Goal: Task Accomplishment & Management: Use online tool/utility

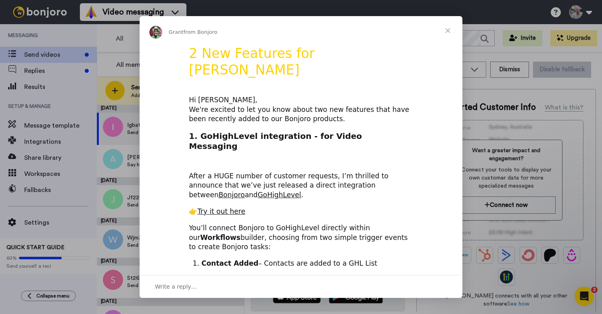
click at [450, 31] on span "Close" at bounding box center [447, 30] width 29 height 29
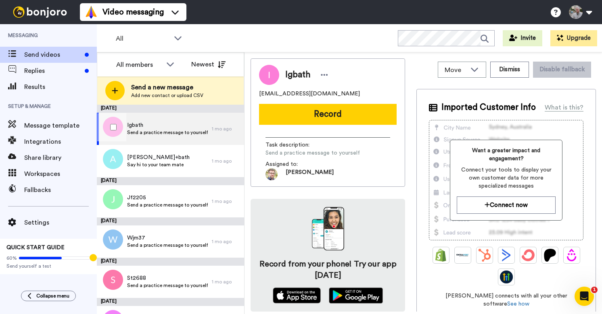
click at [169, 122] on span "Igbath" at bounding box center [167, 125] width 81 height 8
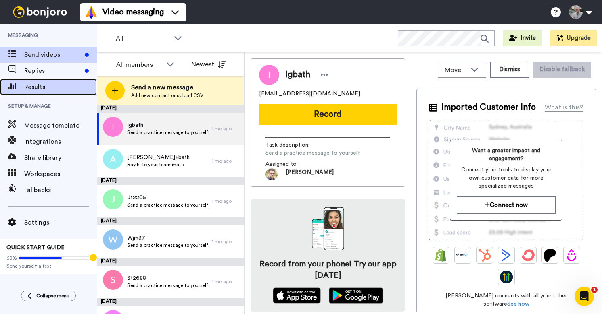
click at [54, 91] on span "Results" at bounding box center [60, 87] width 73 height 10
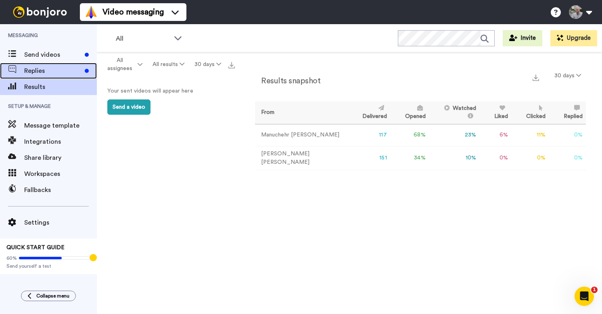
click at [65, 69] on span "Replies" at bounding box center [52, 71] width 57 height 10
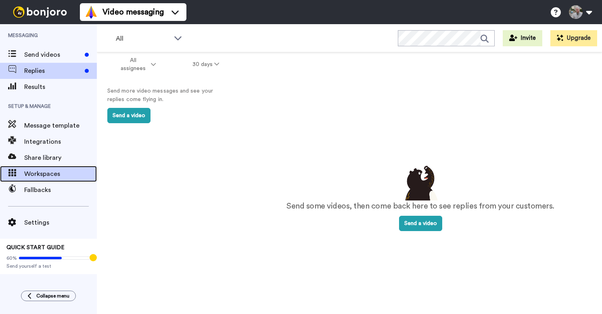
click at [42, 175] on span "Workspaces" at bounding box center [60, 174] width 73 height 10
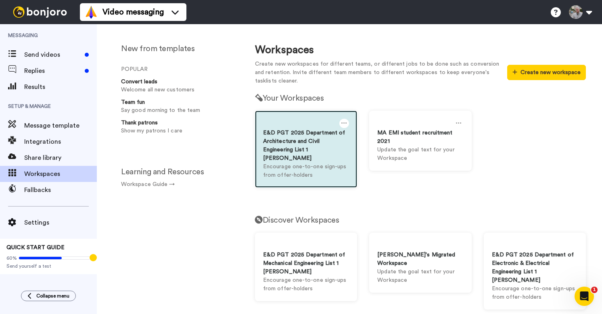
click at [284, 150] on div "E&D PGT 2025 Department of Architecture and Civil Engineering List 1 [PERSON_NA…" at bounding box center [306, 146] width 86 height 34
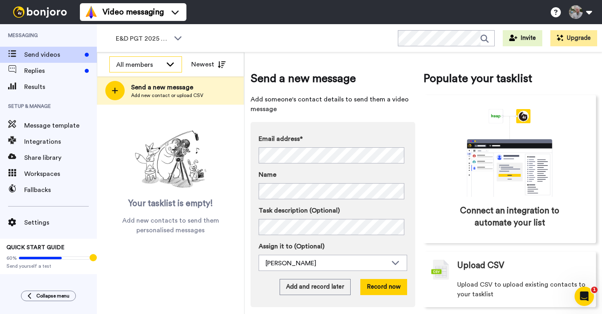
click at [171, 62] on icon at bounding box center [170, 64] width 10 height 8
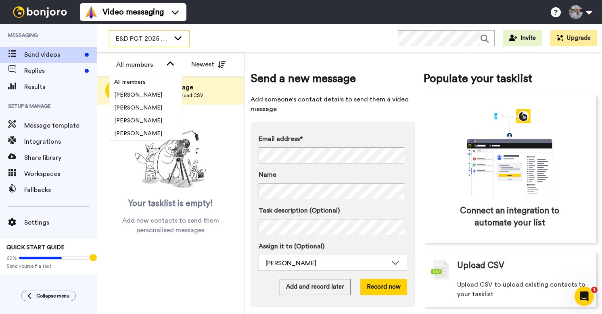
click at [177, 39] on icon at bounding box center [177, 38] width 7 height 4
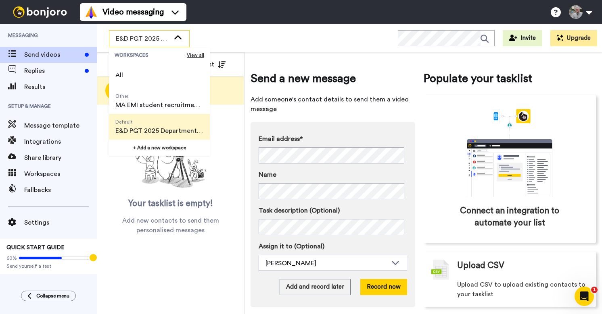
click at [242, 39] on div "E&D PGT 2025 Department of Architecture and Civil Engineering List 1 Jonathan F…" at bounding box center [349, 38] width 505 height 28
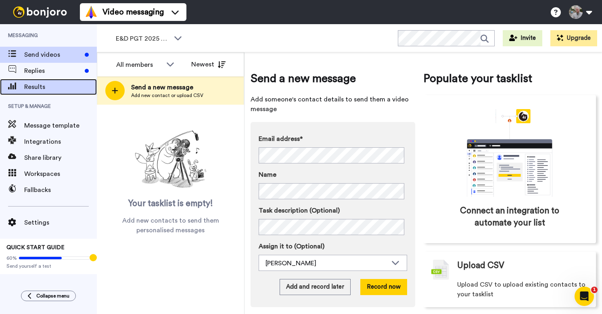
click at [66, 81] on div "Results" at bounding box center [48, 87] width 97 height 16
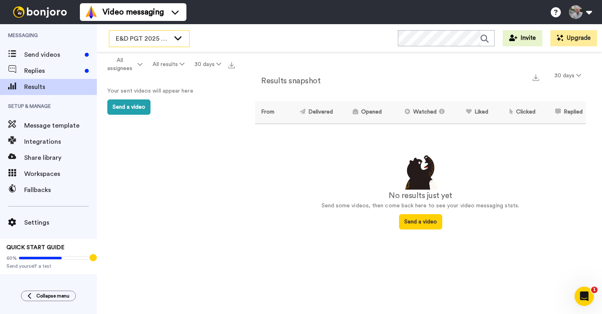
click at [170, 39] on div "E&D PGT 2025 Department of Architecture and Civil Engineering List 1 [PERSON_NA…" at bounding box center [149, 39] width 80 height 16
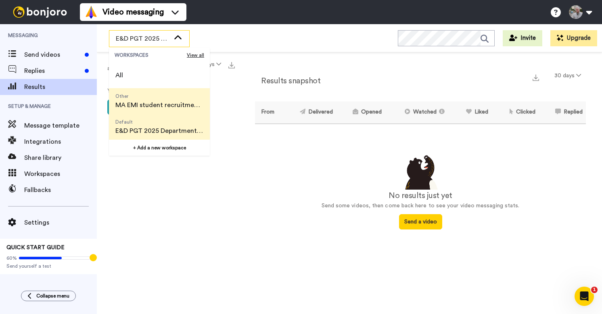
click at [174, 108] on span "MA EMI student recruitment 2021" at bounding box center [159, 105] width 88 height 10
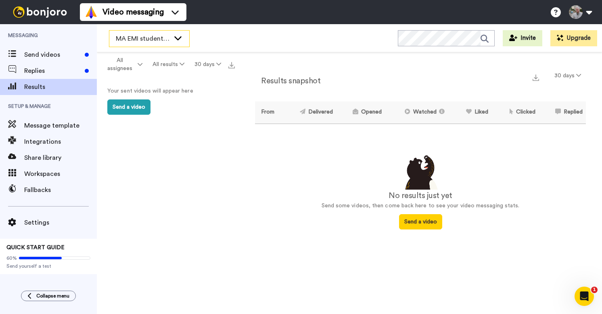
click at [179, 41] on icon at bounding box center [178, 38] width 10 height 8
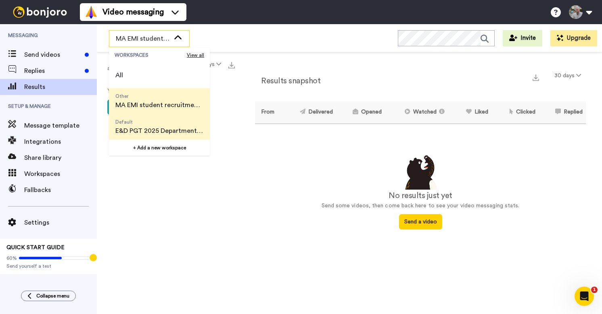
click at [159, 130] on span "E&D PGT 2025 Department of Architecture and Civil Engineering List 1 [PERSON_NA…" at bounding box center [159, 131] width 88 height 10
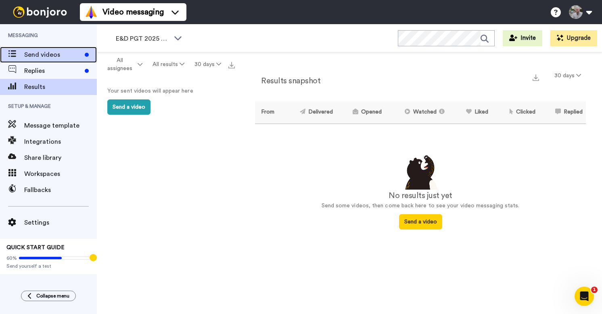
click at [58, 55] on span "Send videos" at bounding box center [52, 55] width 57 height 10
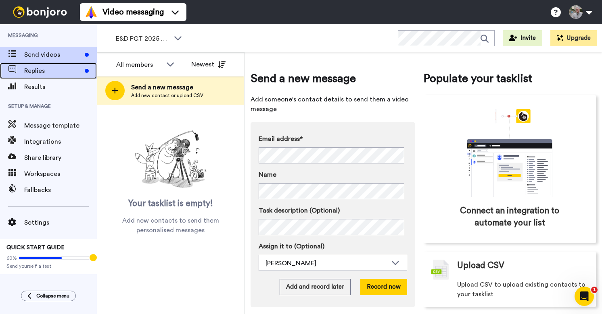
click at [60, 68] on span "Replies" at bounding box center [52, 71] width 57 height 10
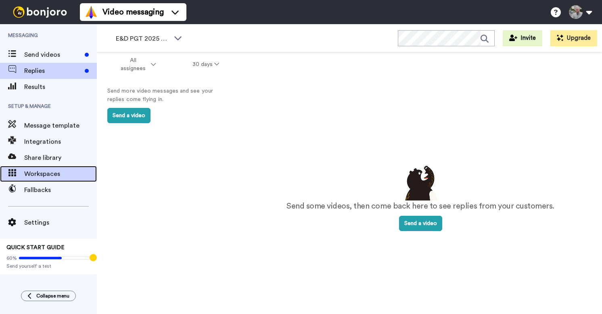
click at [56, 179] on div "Workspaces" at bounding box center [48, 174] width 97 height 16
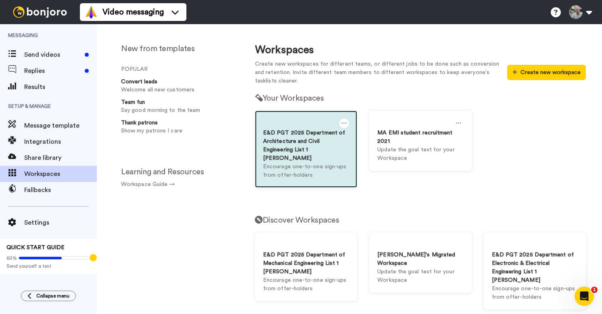
click at [317, 155] on div "E&D PGT 2025 Department of Architecture and Civil Engineering List 1 [PERSON_NA…" at bounding box center [306, 146] width 86 height 34
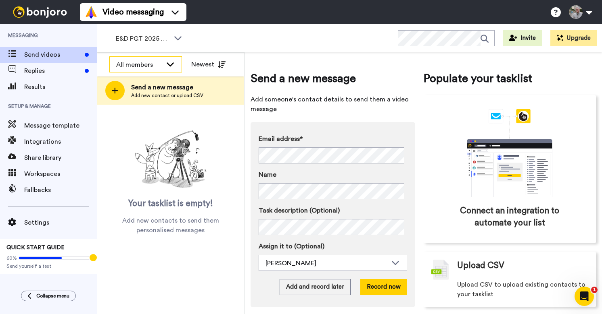
click at [156, 71] on div "All members" at bounding box center [146, 65] width 72 height 16
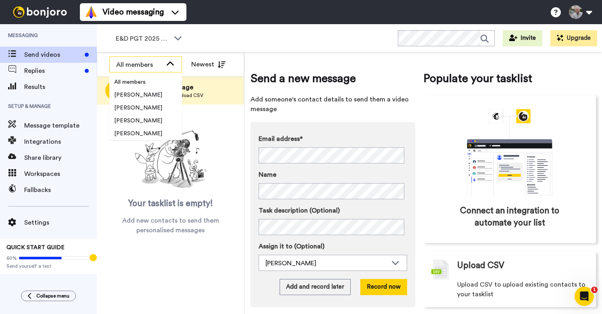
click at [156, 71] on div "All members" at bounding box center [146, 65] width 72 height 16
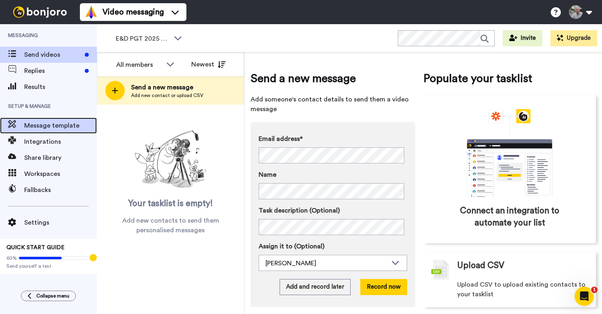
click at [59, 126] on span "Message template" at bounding box center [60, 126] width 73 height 10
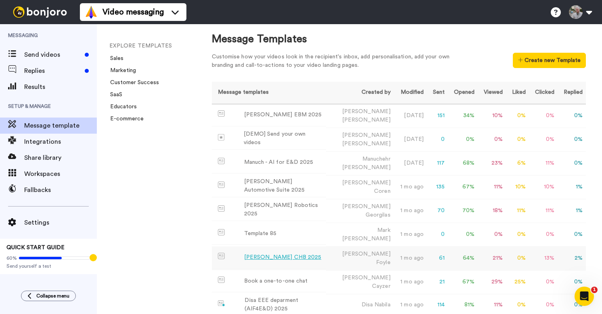
scroll to position [4, 0]
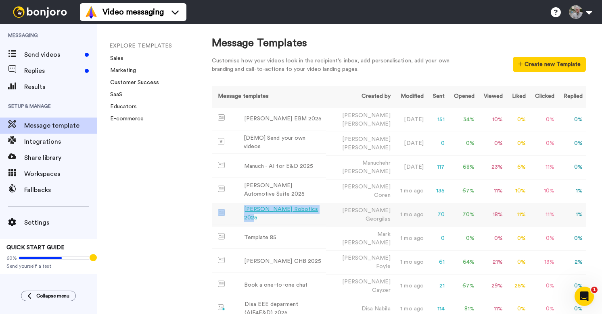
drag, startPoint x: 323, startPoint y: 207, endPoint x: 240, endPoint y: 207, distance: 83.5
click at [240, 207] on td "Ioannis Georgilas Robotics 2025" at bounding box center [269, 214] width 114 height 22
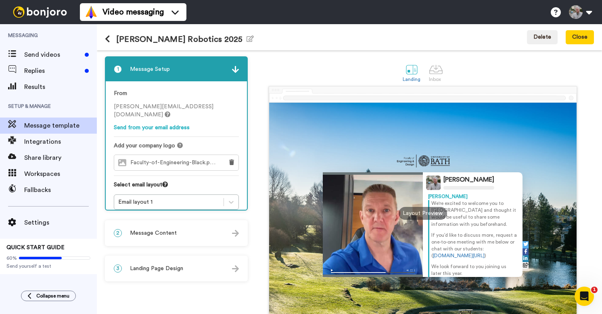
drag, startPoint x: 112, startPoint y: 40, endPoint x: 171, endPoint y: 46, distance: 58.8
click at [171, 46] on div "Ioannis Georgilas Robotics 2025 Edit name" at bounding box center [179, 37] width 149 height 21
drag, startPoint x: 179, startPoint y: 39, endPoint x: 115, endPoint y: 40, distance: 64.5
click at [115, 40] on h1 "Ioannis Georgilas Robotics 2025 Edit name" at bounding box center [179, 39] width 149 height 9
copy h1 "Ioannis Georgilas"
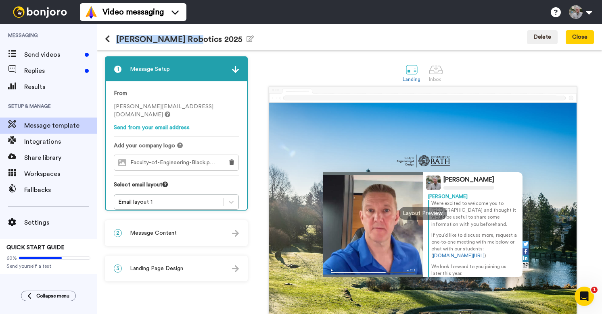
click at [107, 40] on icon at bounding box center [107, 39] width 5 height 8
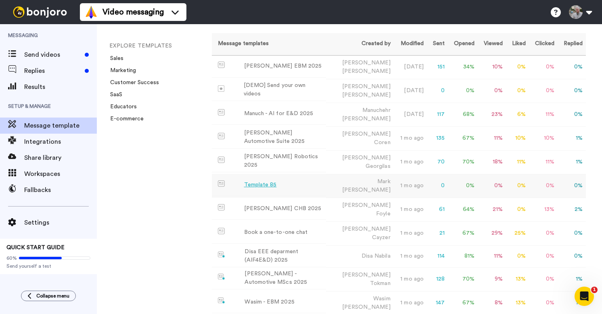
scroll to position [56, 0]
